Goal: Find contact information: Obtain details needed to contact an individual or organization

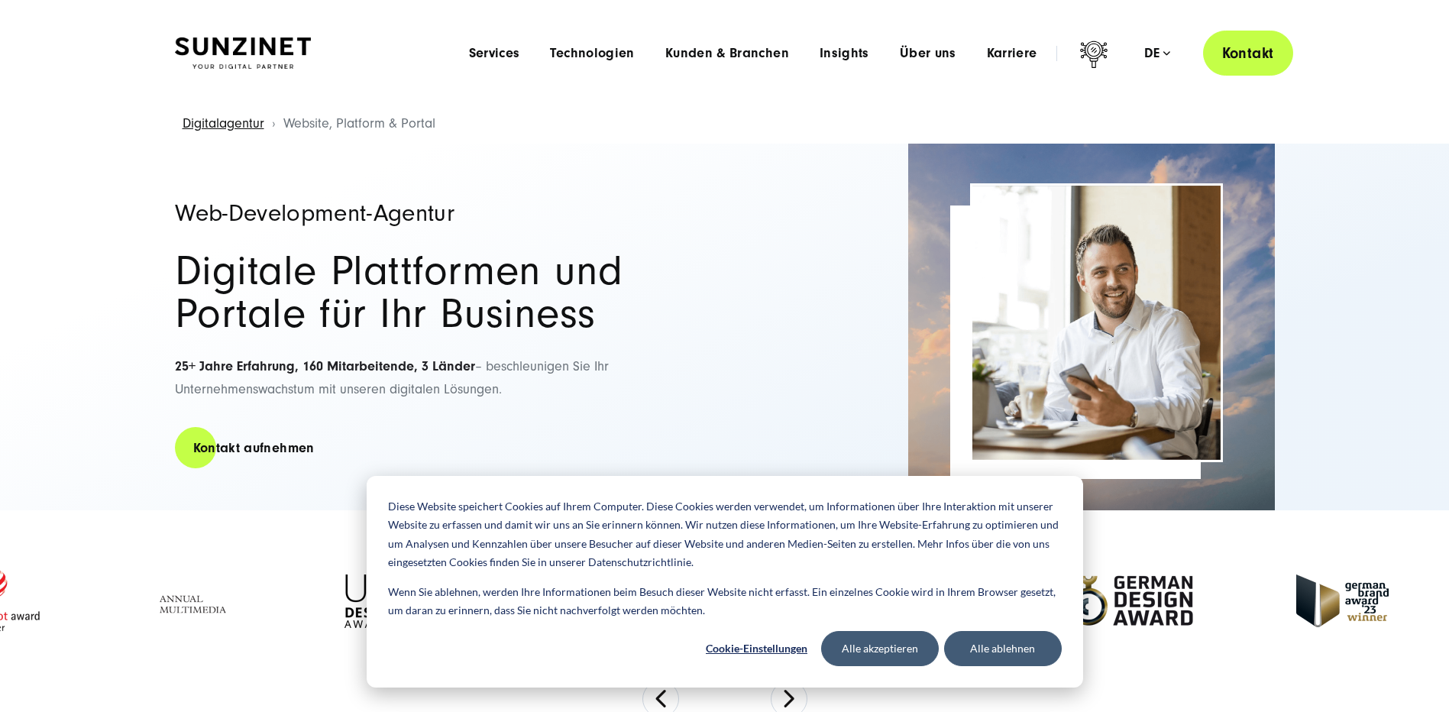
click at [1233, 55] on link "Kontakt" at bounding box center [1248, 53] width 90 height 45
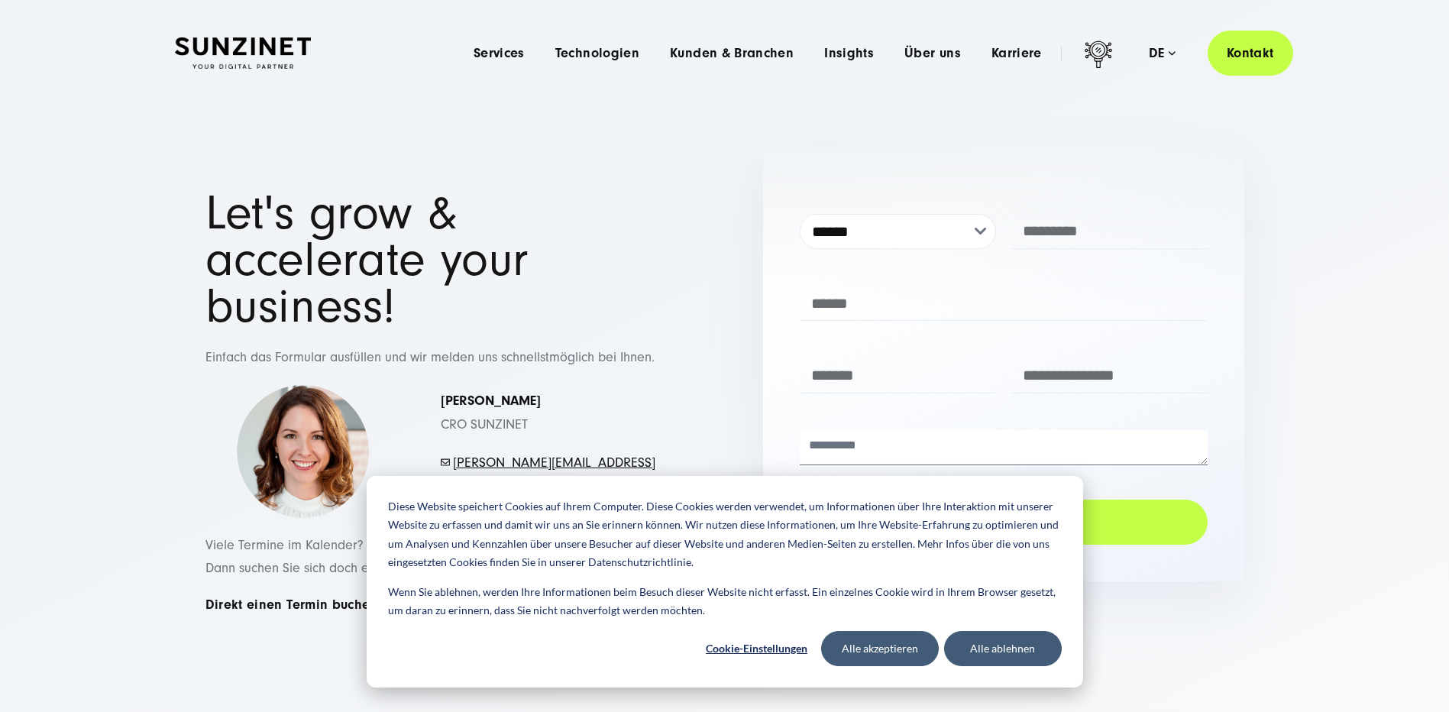
click at [1333, 561] on section "**********" at bounding box center [724, 412] width 1449 height 594
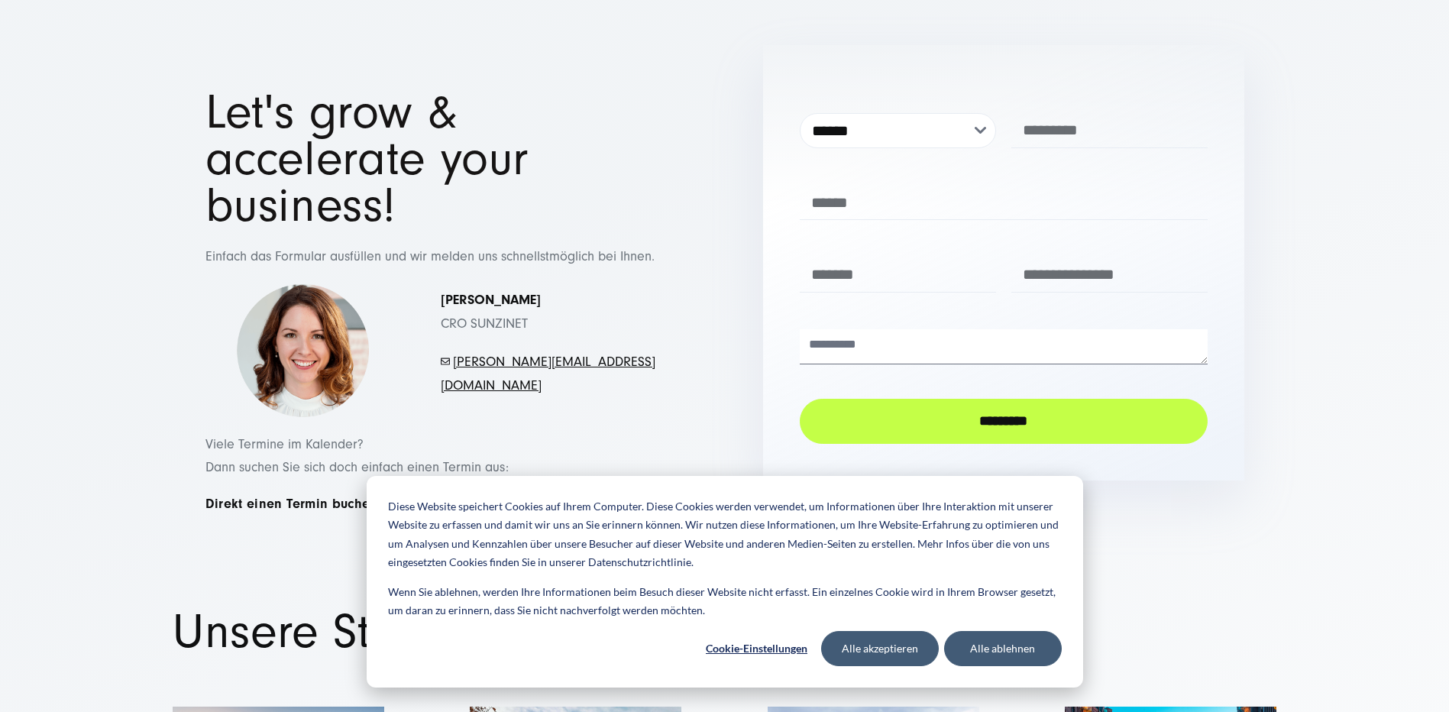
scroll to position [229, 0]
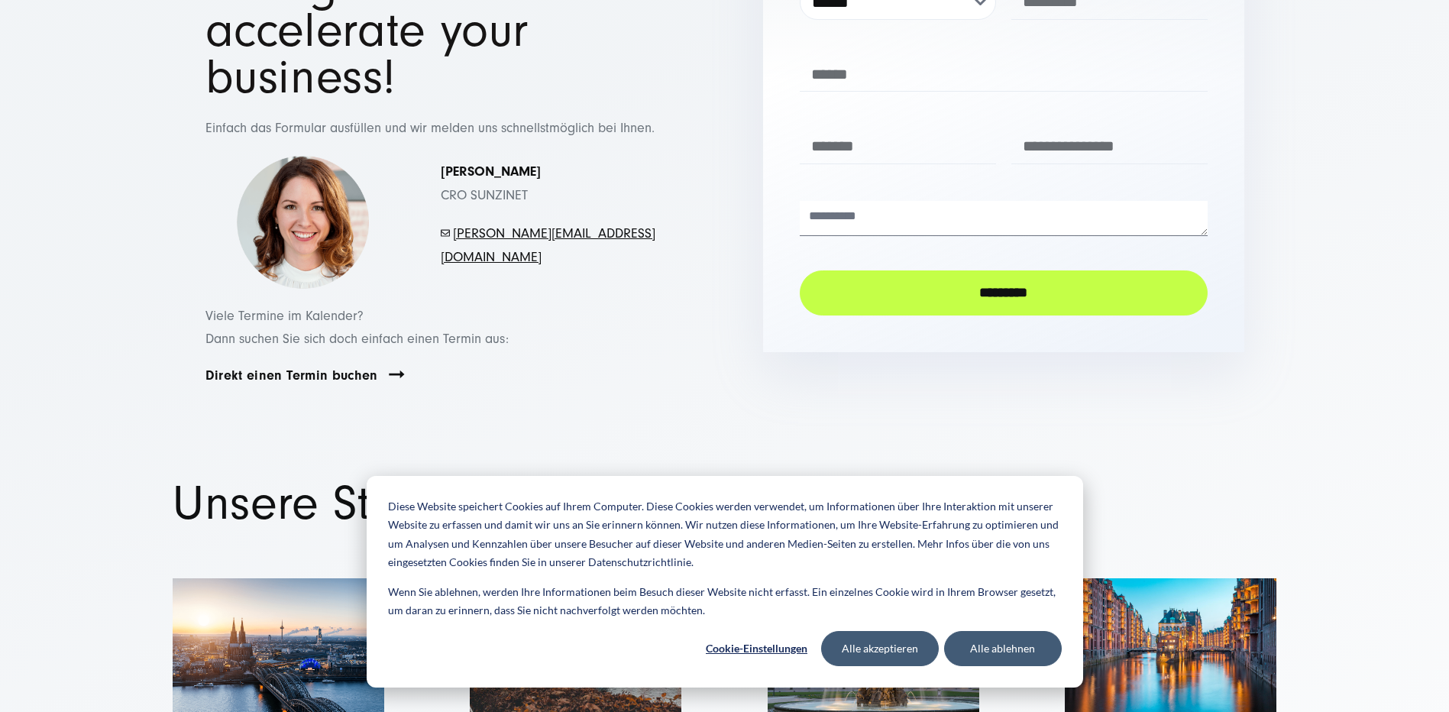
click at [904, 667] on div "Diese Website speichert Cookies auf Ihrem Computer. Diese Cookies werden verwen…" at bounding box center [725, 582] width 717 height 212
click at [859, 648] on button "Alle akzeptieren" at bounding box center [880, 648] width 118 height 35
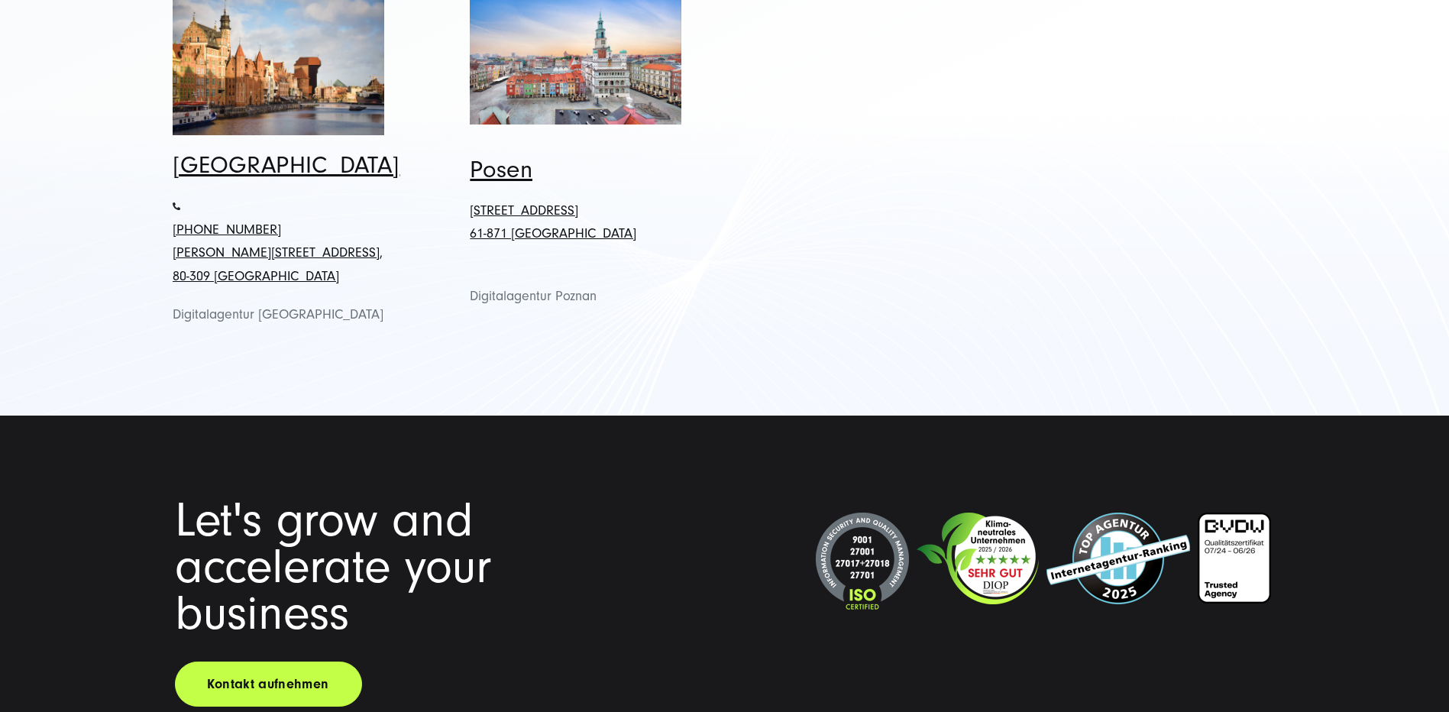
scroll to position [1833, 0]
